Goal: Obtain resource: Obtain resource

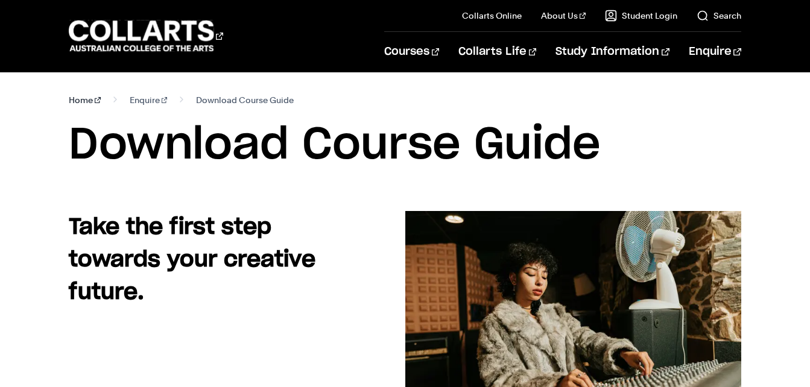
click at [75, 98] on link "Home" at bounding box center [85, 100] width 32 height 17
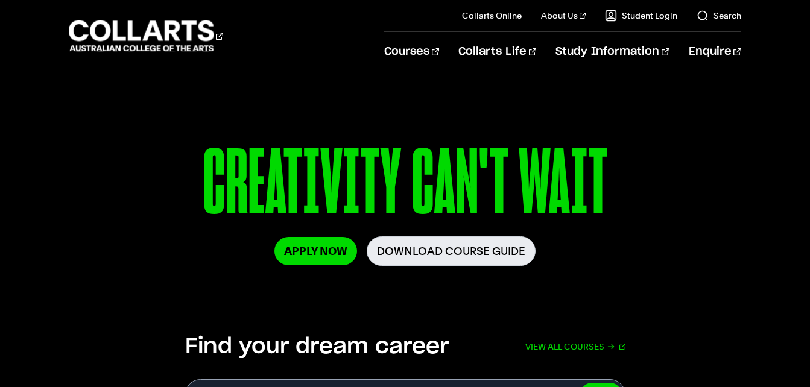
scroll to position [121, 0]
